Goal: Information Seeking & Learning: Learn about a topic

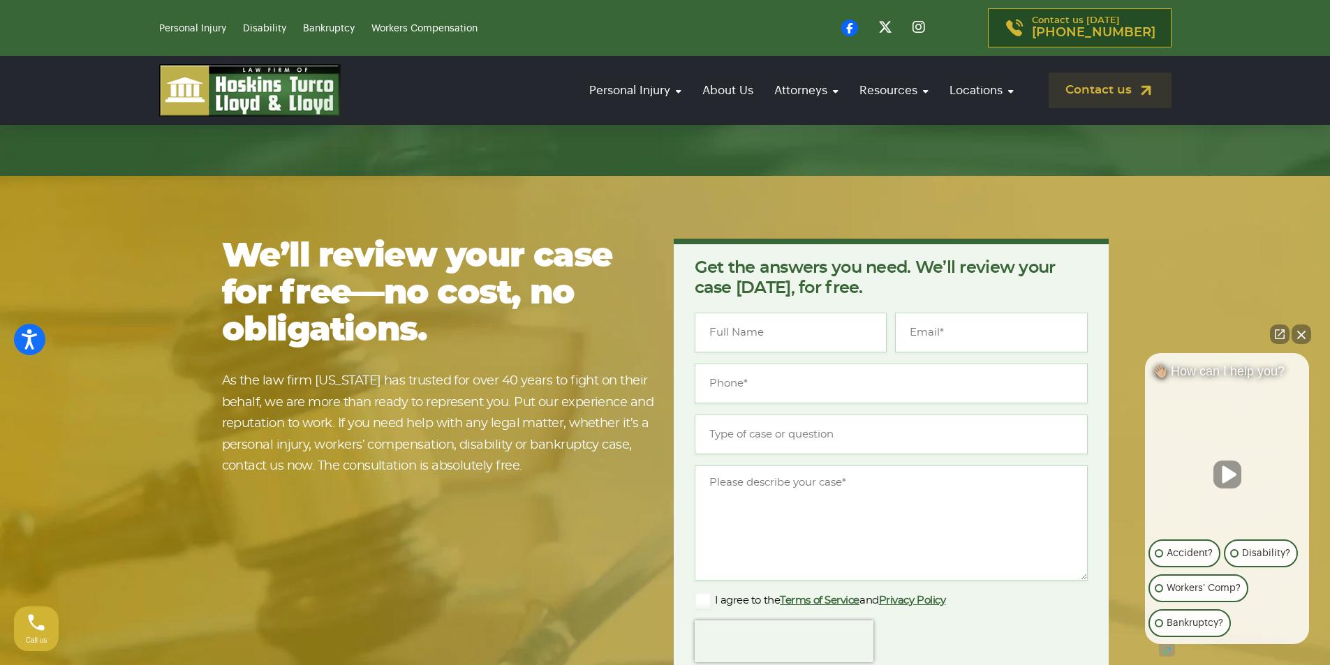
scroll to position [9040, 0]
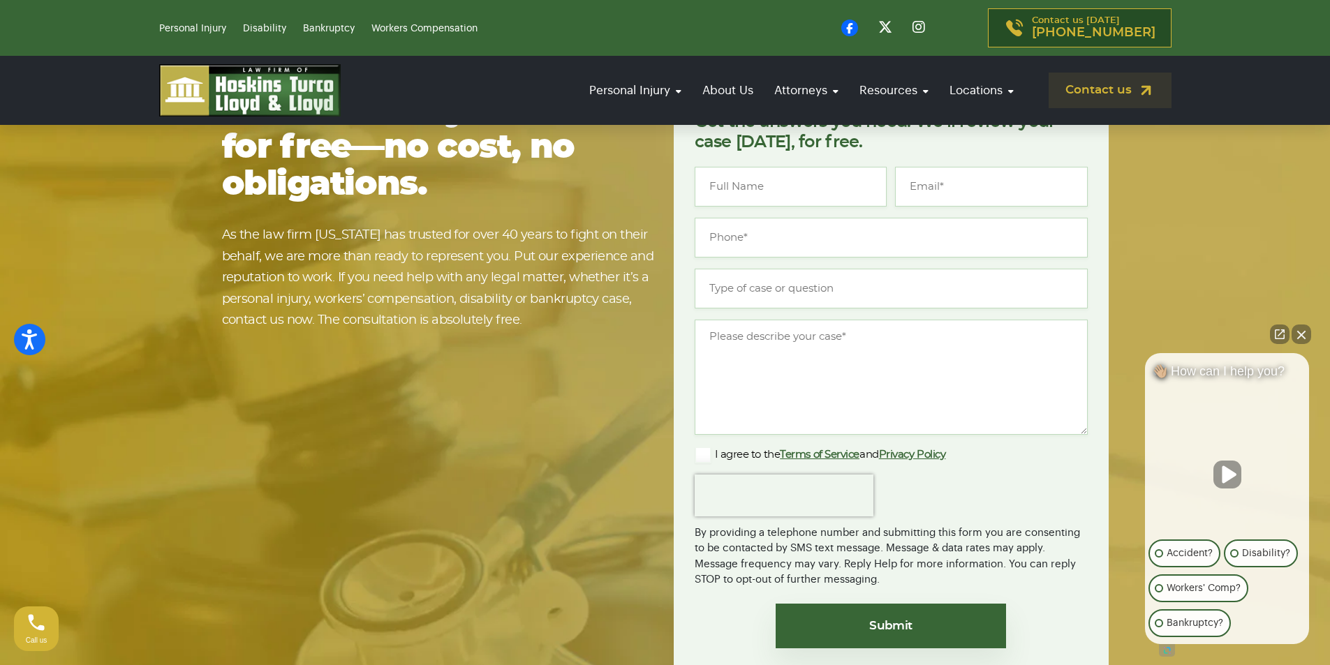
click at [1302, 332] on button "Close Intaker Chat Widget" at bounding box center [1302, 335] width 20 height 20
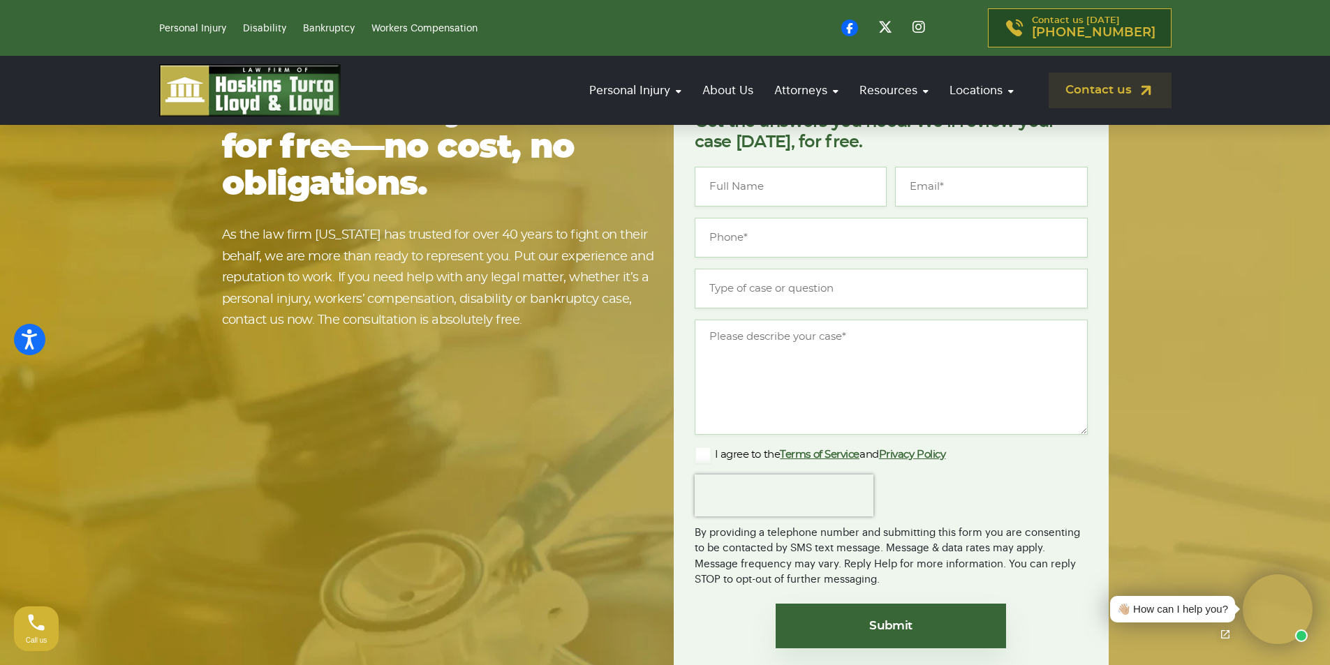
drag, startPoint x: 212, startPoint y: 454, endPoint x: 407, endPoint y: 485, distance: 197.2
copy p "Law Firm Of Hoskins, Turco, Lloyd & Lloyd"
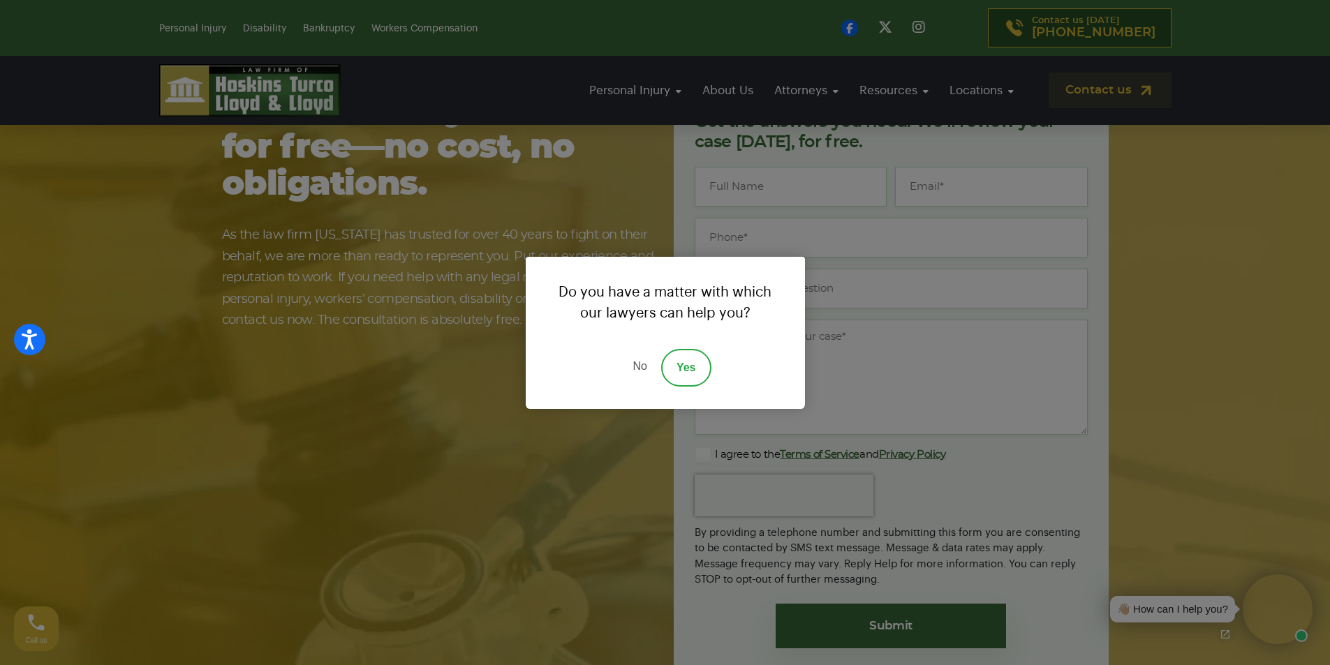
click at [636, 364] on link "No" at bounding box center [640, 368] width 42 height 38
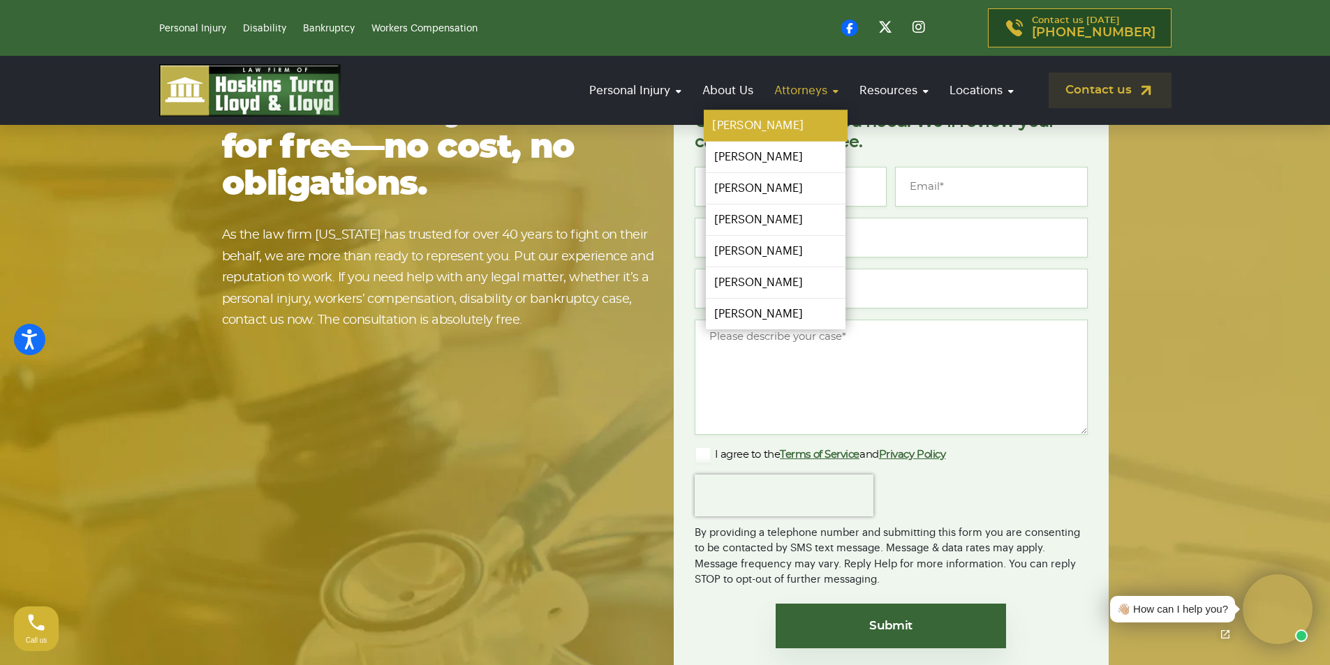
click at [793, 117] on link "[PERSON_NAME]" at bounding box center [776, 125] width 144 height 31
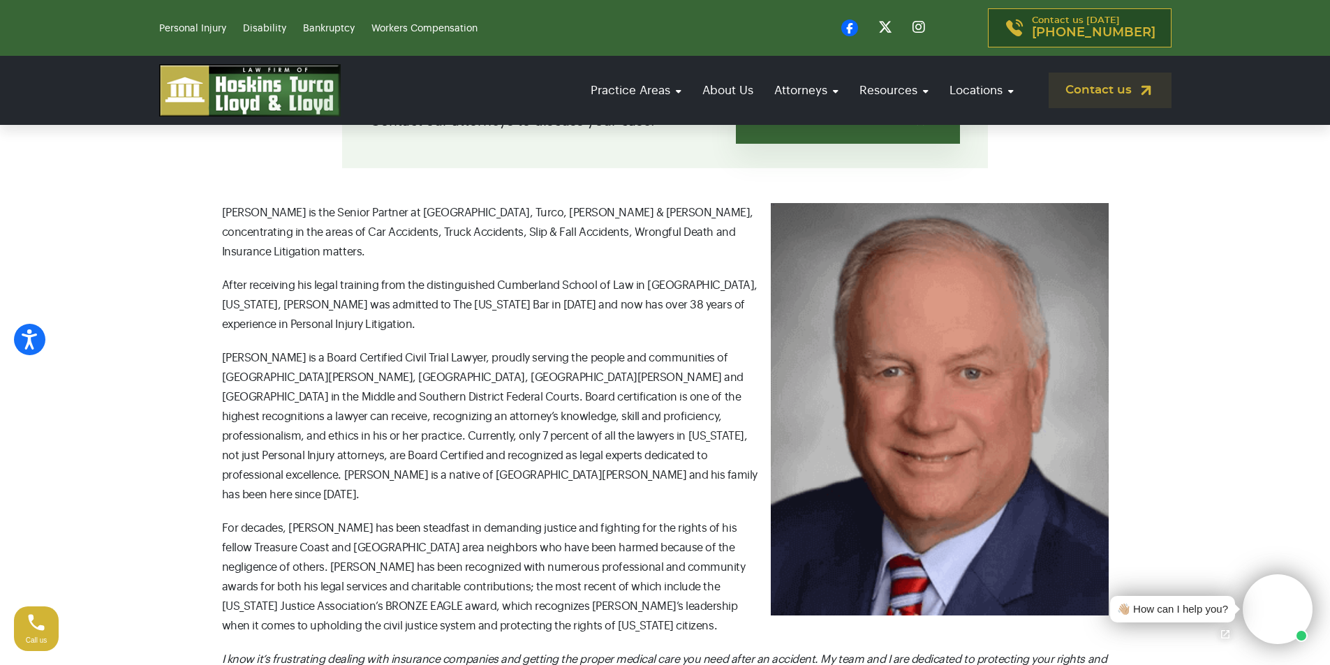
scroll to position [349, 0]
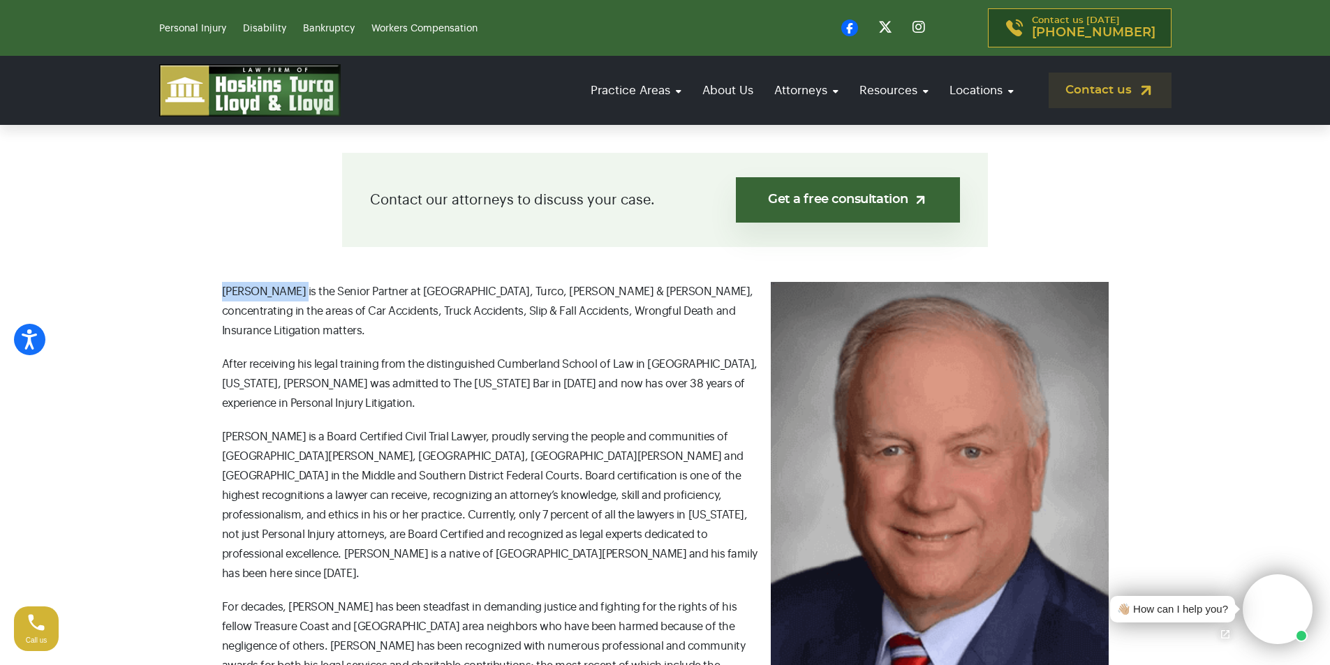
copy p "[PERSON_NAME]"
drag, startPoint x: 219, startPoint y: 290, endPoint x: 293, endPoint y: 298, distance: 75.2
click at [293, 298] on div "Contact our attorneys to discuss your case. Get a free consultation Steve Hoski…" at bounding box center [666, 673] width 922 height 1041
click at [196, 175] on section "Contact our attorneys to discuss your case. Get a free consultation Steve Hoski…" at bounding box center [665, 673] width 1330 height 1167
drag, startPoint x: 322, startPoint y: 289, endPoint x: 390, endPoint y: 294, distance: 68.6
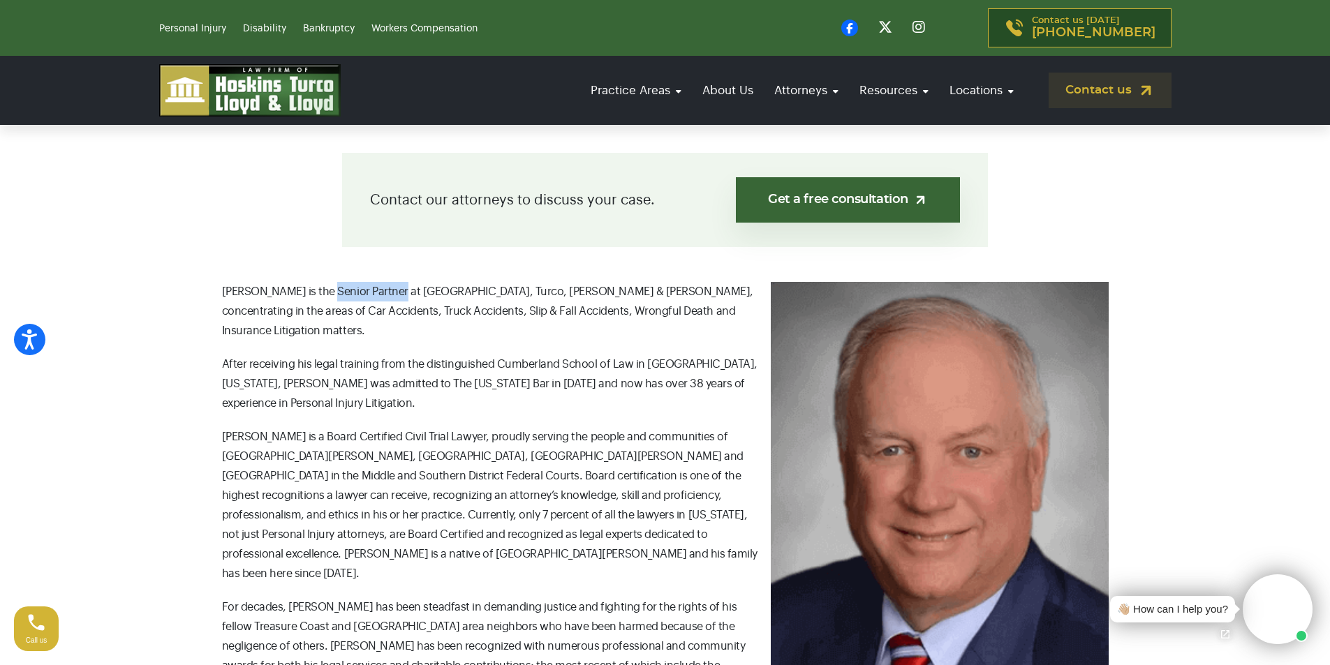
click at [390, 294] on p "Steve Hoskins is the Senior Partner at Hoskins, Turco, Lloyd & Lloyd, concentra…" at bounding box center [665, 311] width 887 height 59
copy p "Senior Partner"
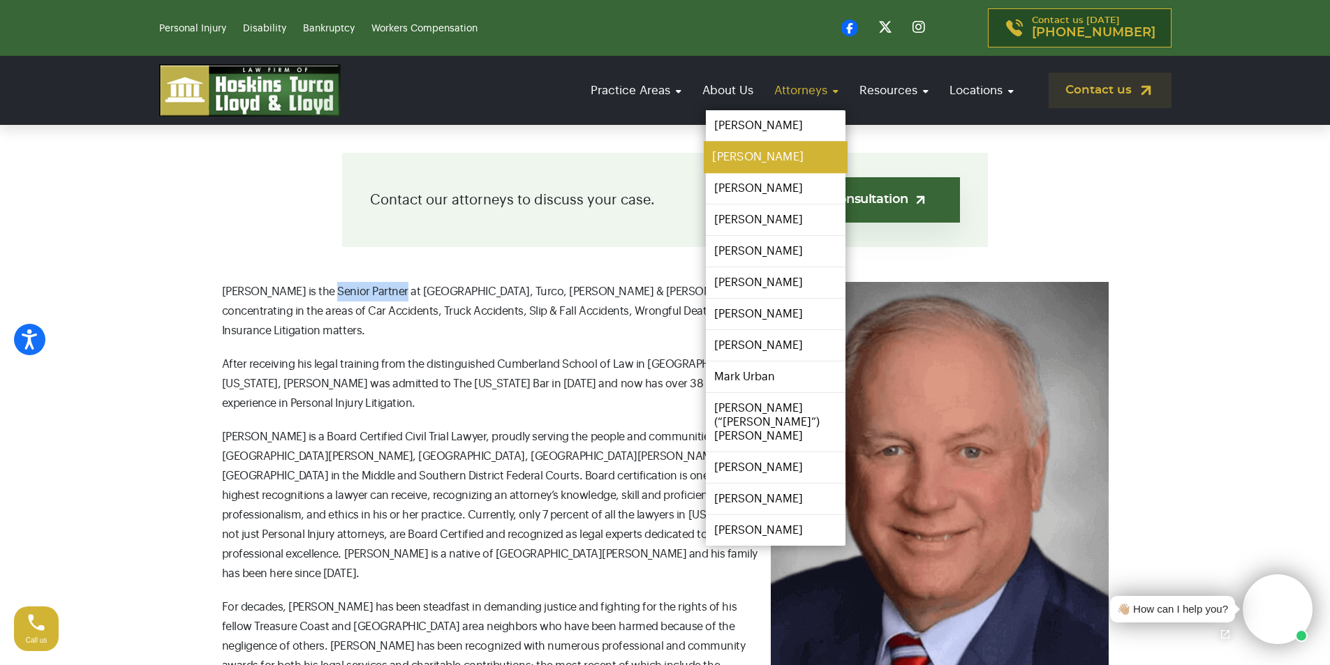
click at [758, 158] on link "[PERSON_NAME]" at bounding box center [776, 157] width 144 height 31
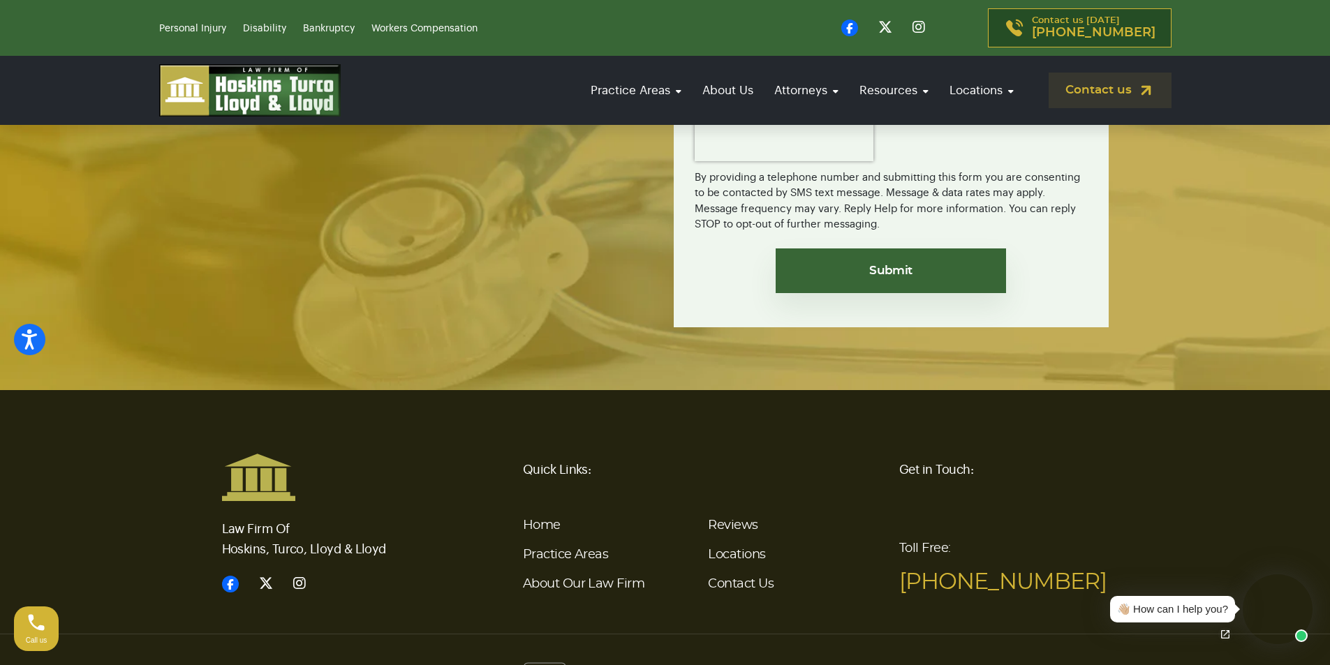
scroll to position [2902, 0]
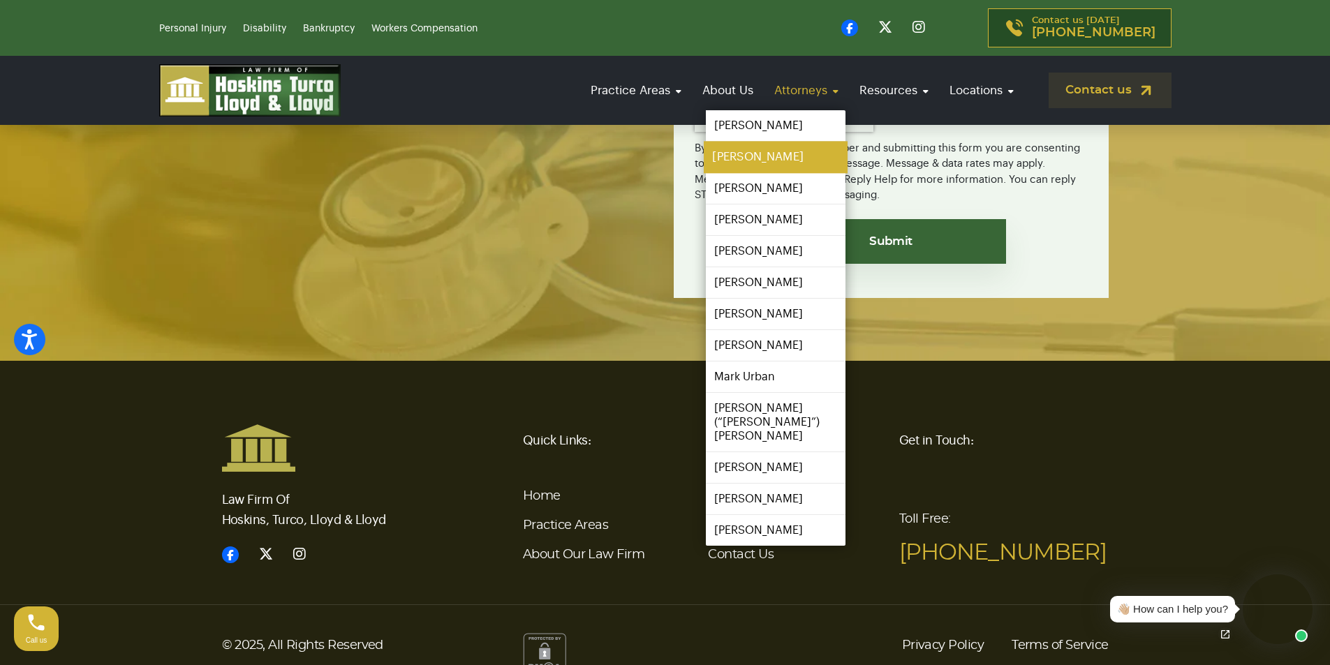
click at [778, 152] on link "[PERSON_NAME]" at bounding box center [776, 157] width 144 height 31
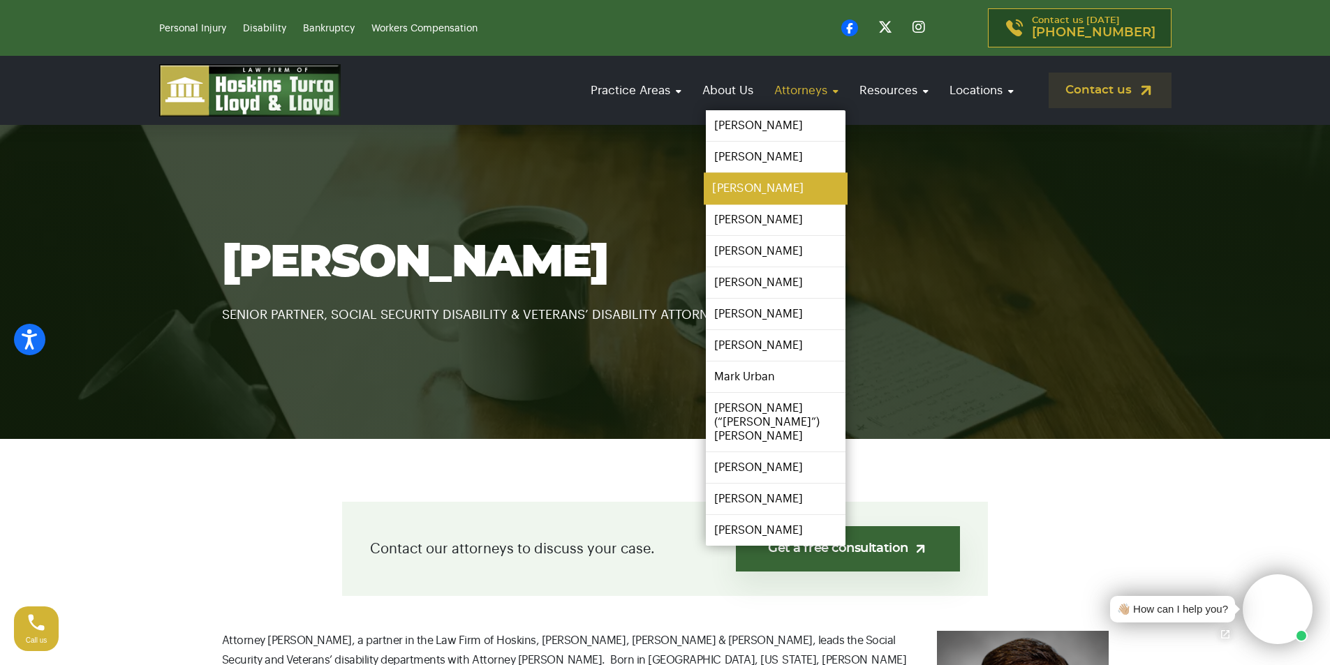
click at [772, 193] on link "[PERSON_NAME]" at bounding box center [776, 188] width 144 height 31
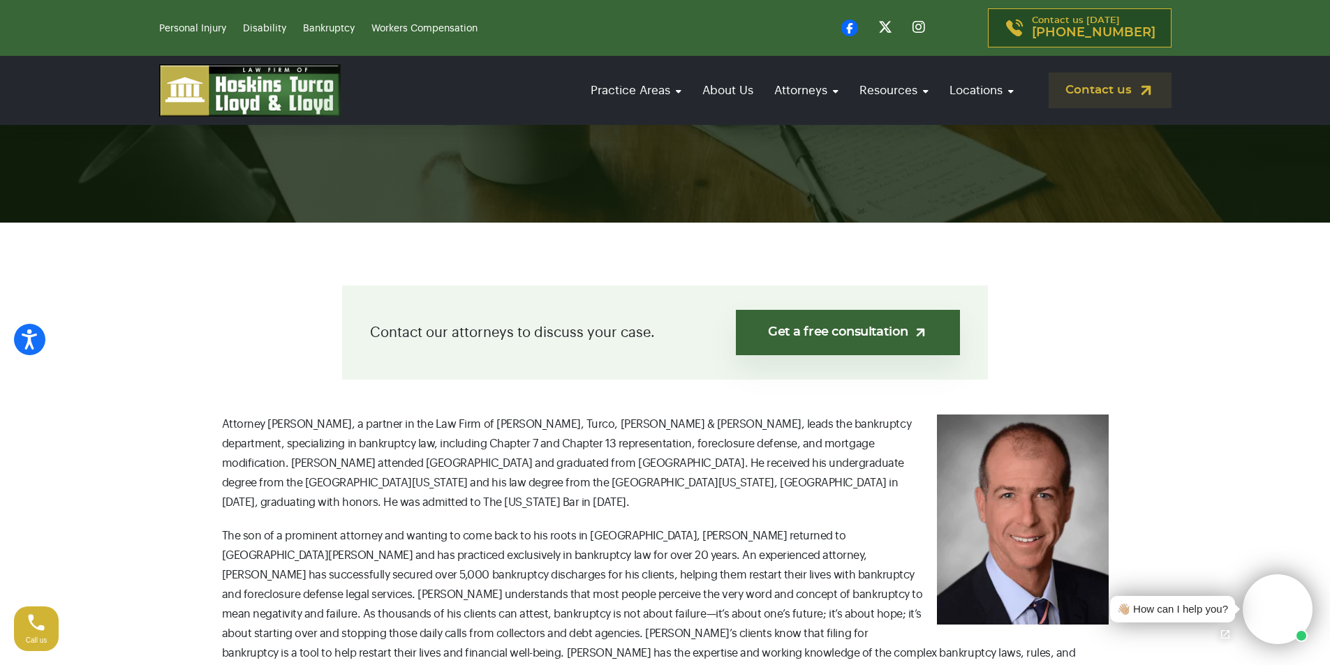
scroll to position [209, 0]
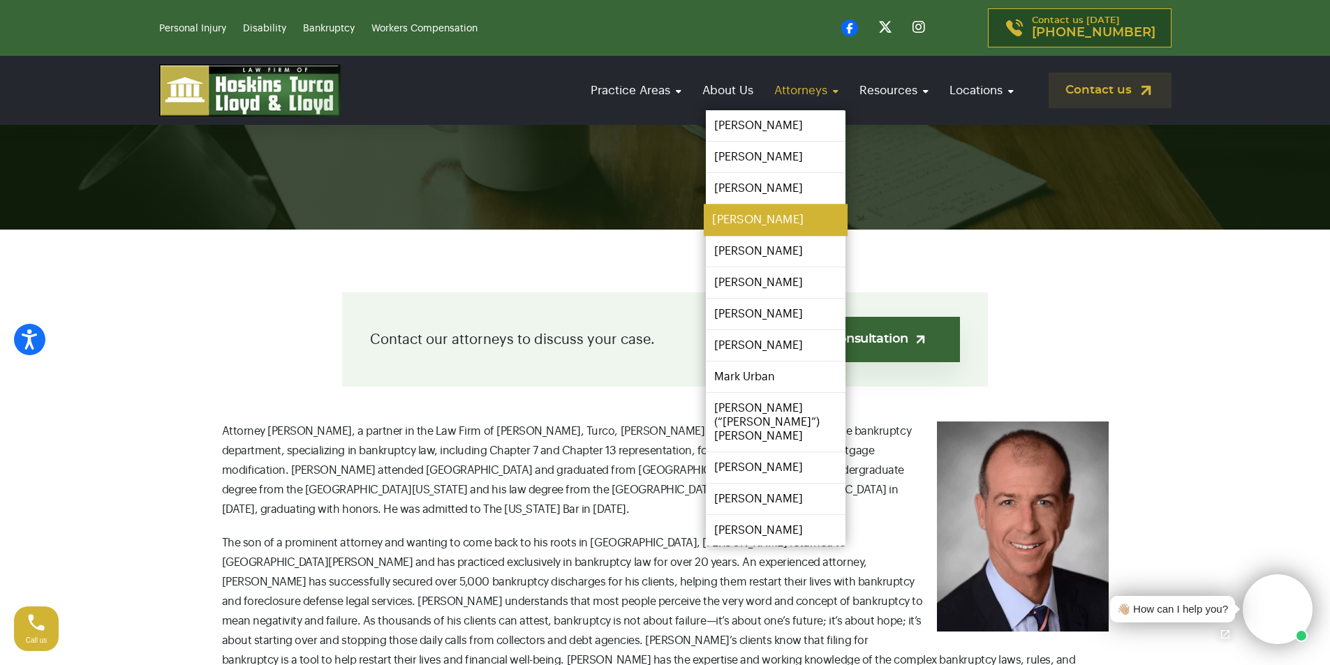
click at [778, 213] on link "[PERSON_NAME]" at bounding box center [776, 220] width 144 height 31
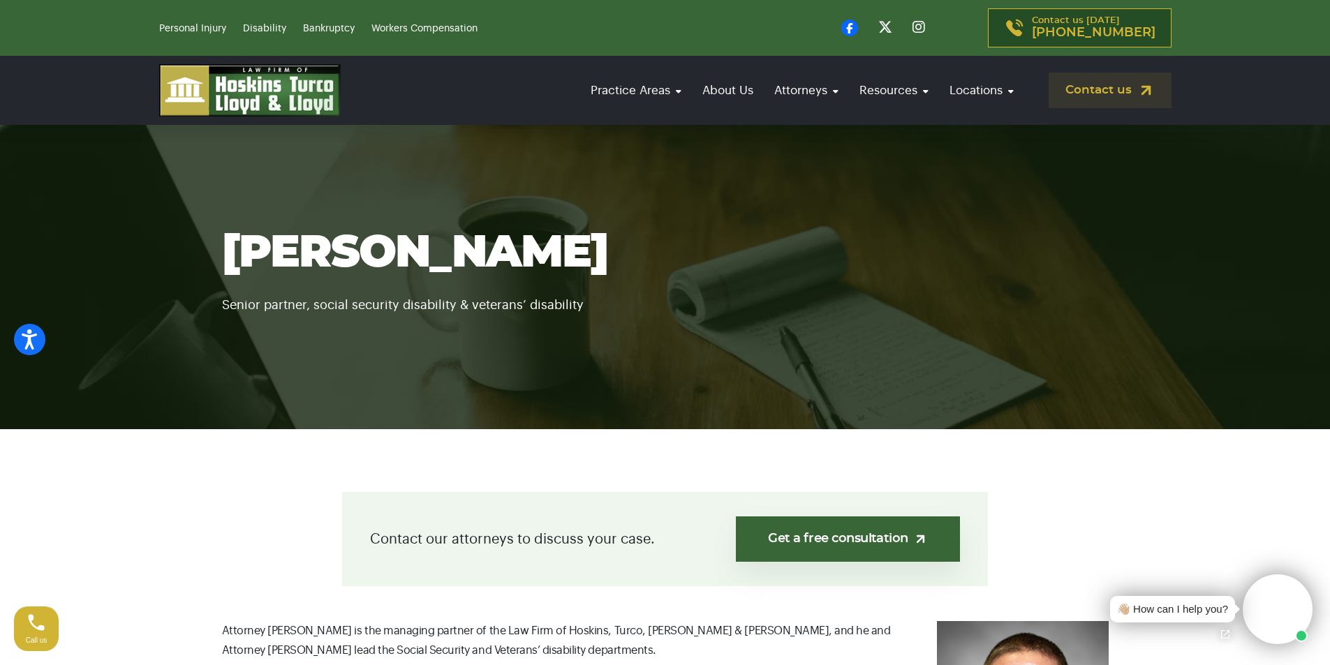
scroll to position [349, 0]
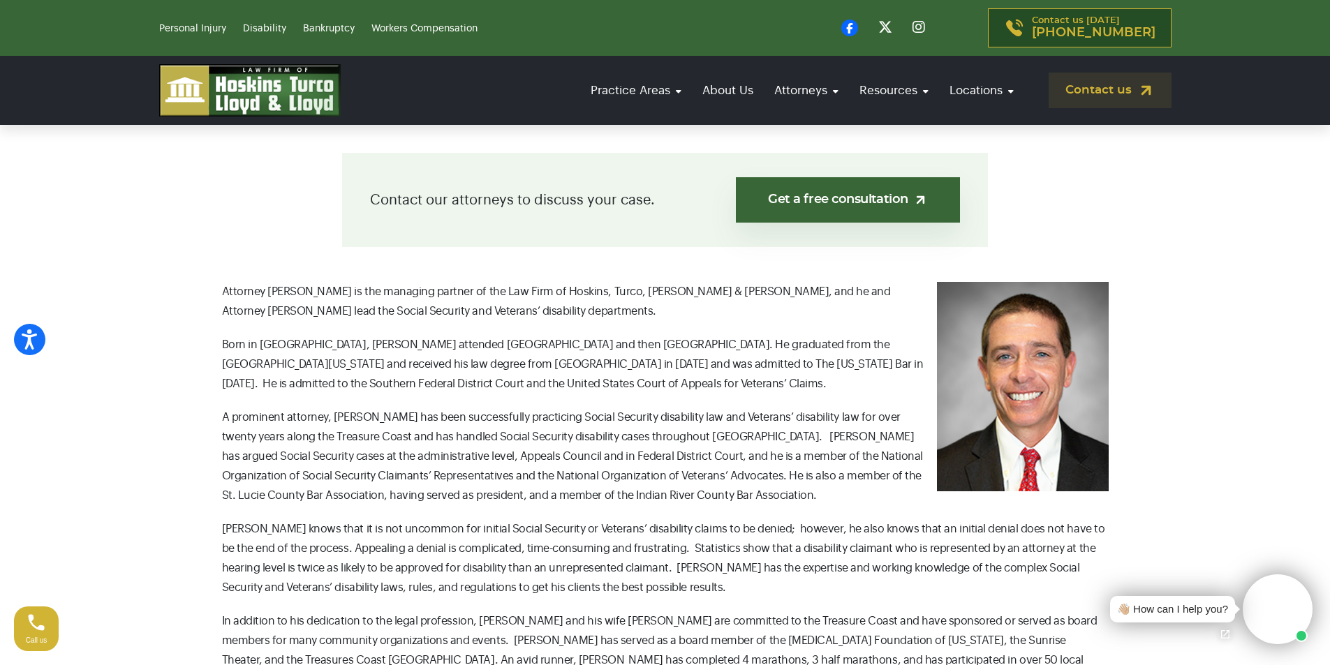
click at [202, 288] on section "Contact our attorneys to discuss your case. Get a free consultation Attorney [P…" at bounding box center [665, 466] width 1330 height 753
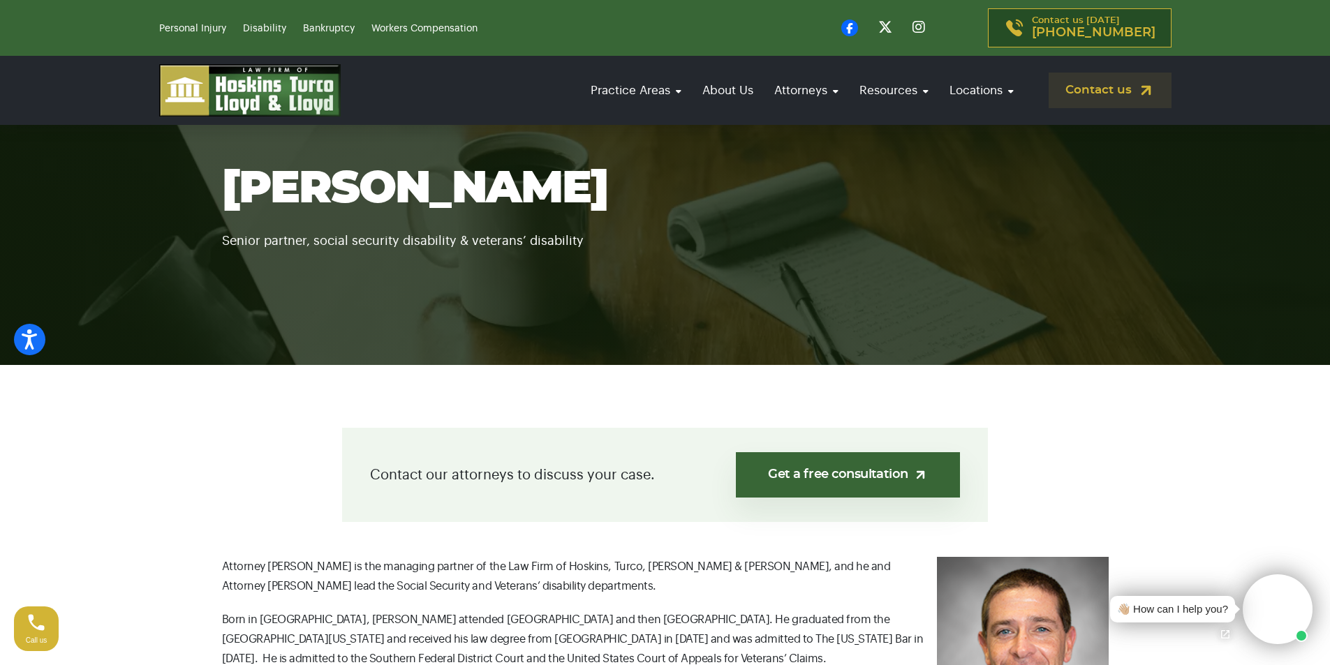
scroll to position [70, 0]
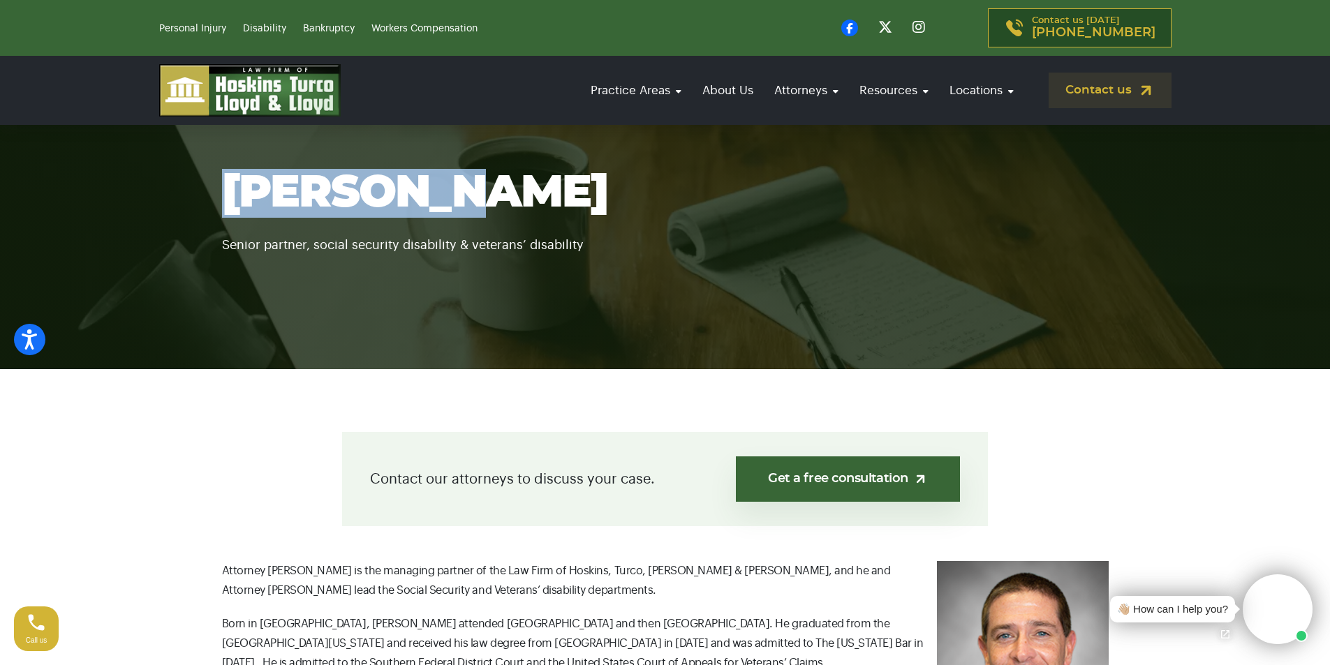
drag, startPoint x: 207, startPoint y: 184, endPoint x: 539, endPoint y: 191, distance: 331.7
click at [539, 191] on div "[PERSON_NAME] Senior partner, social security disability & veterans’ disability" at bounding box center [666, 212] width 922 height 87
copy h1 "[PERSON_NAME]"
